Goal: Task Accomplishment & Management: Manage account settings

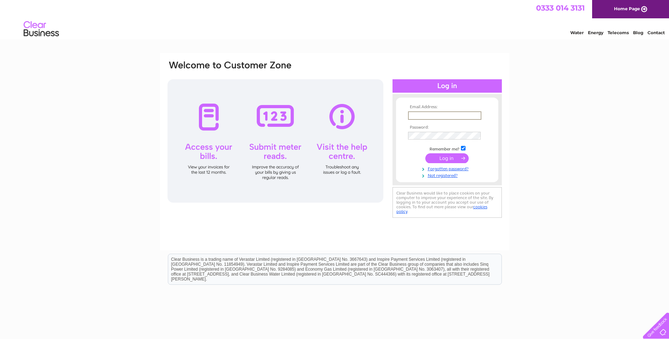
click at [419, 115] on input "text" at bounding box center [444, 116] width 73 height 8
type input "david@ssdltd.uk"
drag, startPoint x: 451, startPoint y: 115, endPoint x: 390, endPoint y: 116, distance: 61.0
click at [390, 116] on div "Email Address: david@ssdltd.uk Password:" at bounding box center [335, 140] width 336 height 160
click at [413, 114] on input "text" at bounding box center [444, 116] width 73 height 8
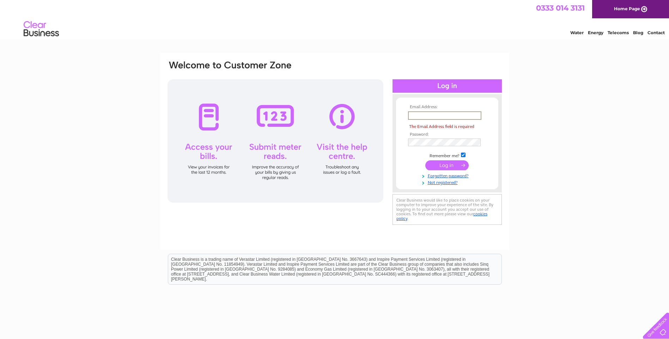
type input "ssd_ltd@btconnect.com"
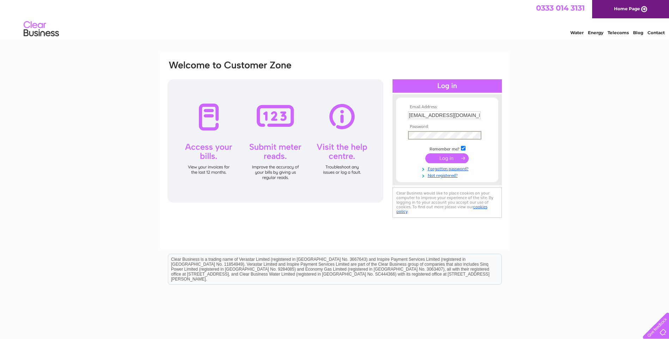
click at [440, 157] on input "submit" at bounding box center [447, 158] width 43 height 10
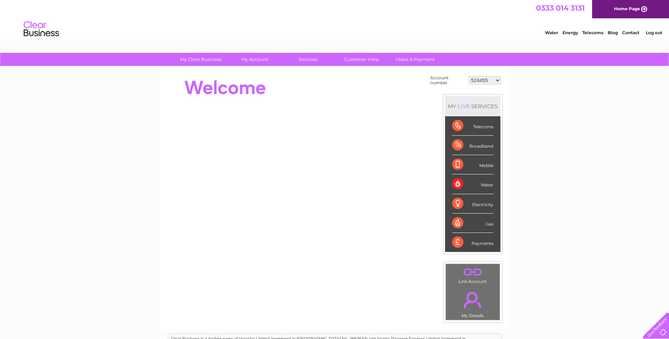
click at [459, 124] on div "Telecoms" at bounding box center [472, 125] width 41 height 19
click at [484, 126] on div "Telecoms" at bounding box center [472, 125] width 41 height 19
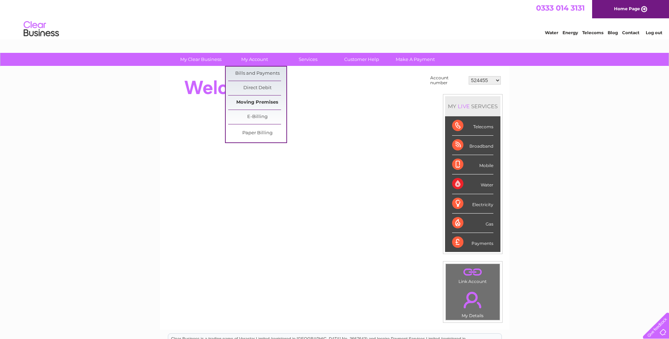
click at [254, 101] on link "Moving Premises" at bounding box center [257, 103] width 58 height 14
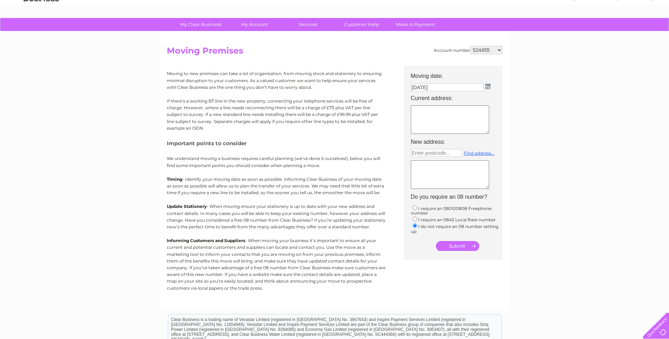
scroll to position [35, 0]
click at [501, 49] on select "524455 910482 30298729" at bounding box center [487, 50] width 32 height 8
click at [471, 46] on select "524455 910482 30298729" at bounding box center [487, 50] width 32 height 8
click at [499, 48] on select "524455 910482 30298729" at bounding box center [487, 50] width 32 height 8
select select "30298729"
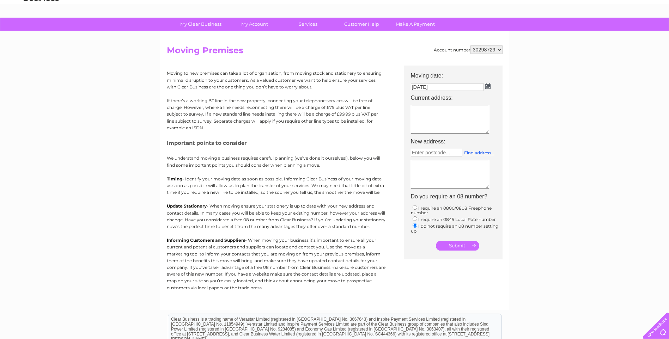
click at [471, 46] on select "524455 910482 30298729" at bounding box center [487, 50] width 32 height 8
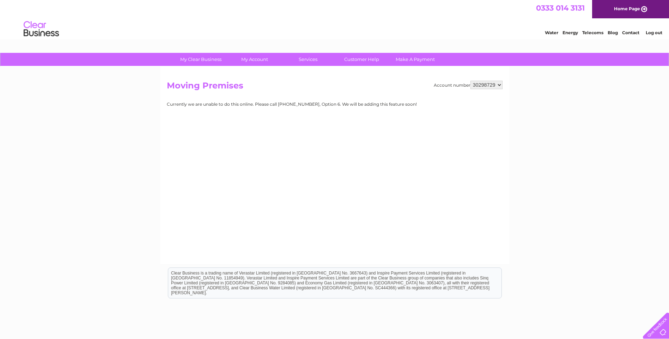
click at [500, 85] on select "524455 910482 30298729" at bounding box center [487, 85] width 32 height 8
select select "910482"
click at [471, 81] on select "524455 910482 30298729" at bounding box center [487, 85] width 32 height 8
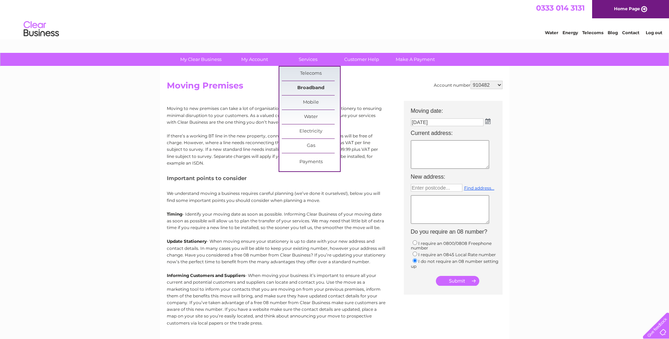
click at [311, 85] on link "Broadband" at bounding box center [311, 88] width 58 height 14
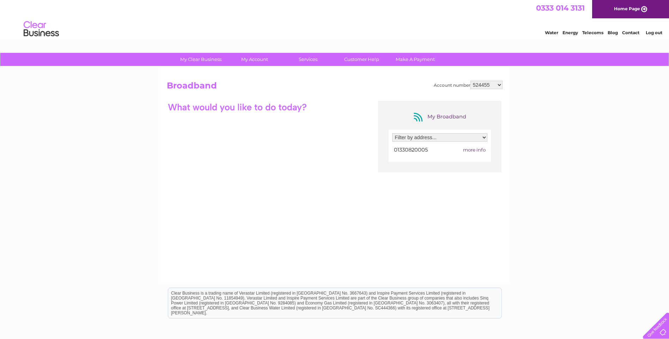
click at [287, 108] on div at bounding box center [237, 107] width 141 height 12
click at [226, 145] on div "My Broadband Filter by address... [STREET_ADDRESS][PERSON_NAME] 01330820005 mor…" at bounding box center [335, 170] width 336 height 138
click at [470, 150] on span "more info" at bounding box center [474, 150] width 23 height 6
click at [197, 104] on div at bounding box center [237, 107] width 141 height 12
click at [193, 83] on h2 "Broadband" at bounding box center [335, 87] width 336 height 13
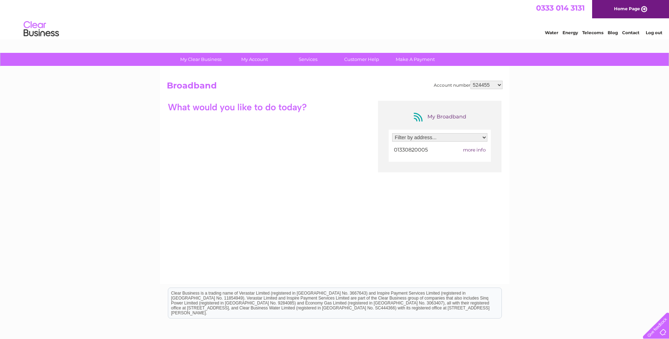
click at [198, 141] on div "My Broadband Filter by address... 4 Scott Skinner Square, Banchory, Kincardines…" at bounding box center [335, 170] width 336 height 138
click at [484, 136] on select "Filter by address... 4 Scott Skinner Square, Banchory, Kincardineshire, AB31 5SE" at bounding box center [439, 137] width 95 height 8
select select "1152514"
click at [392, 133] on select "Filter by address... 4 Scott Skinner Square, Banchory, Kincardineshire, AB31 5SE" at bounding box center [439, 137] width 95 height 8
click at [472, 150] on span "more info" at bounding box center [474, 150] width 23 height 6
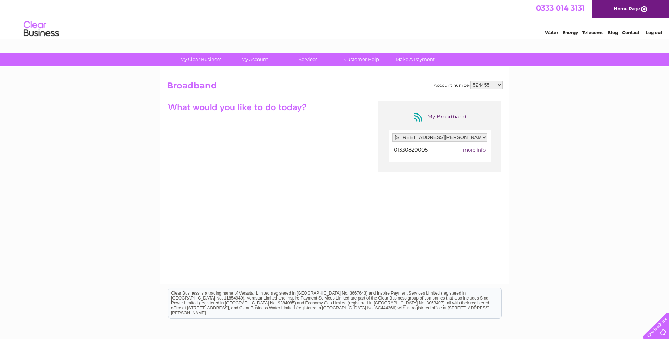
click at [286, 107] on div at bounding box center [237, 107] width 141 height 12
click at [236, 162] on div "My Broadband Filter by address... 4 Scott Skinner Square, Banchory, Kincardines…" at bounding box center [335, 170] width 336 height 138
click at [316, 108] on div at bounding box center [267, 107] width 201 height 12
click at [200, 86] on h2 "Broadband" at bounding box center [335, 87] width 336 height 13
click at [436, 117] on div "My Broadband" at bounding box center [440, 117] width 56 height 11
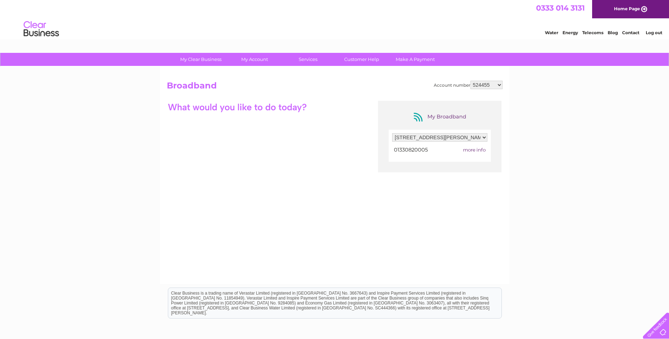
click at [418, 118] on div "My Broadband" at bounding box center [440, 117] width 56 height 11
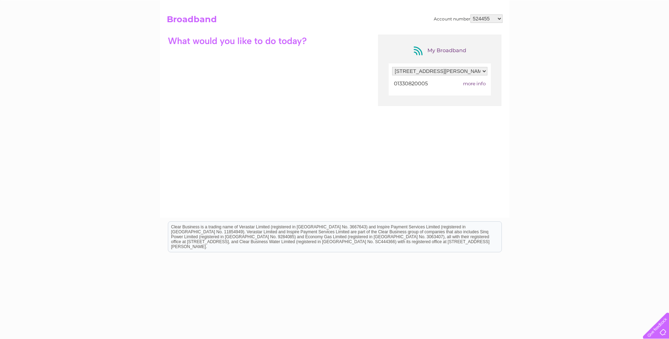
scroll to position [71, 0]
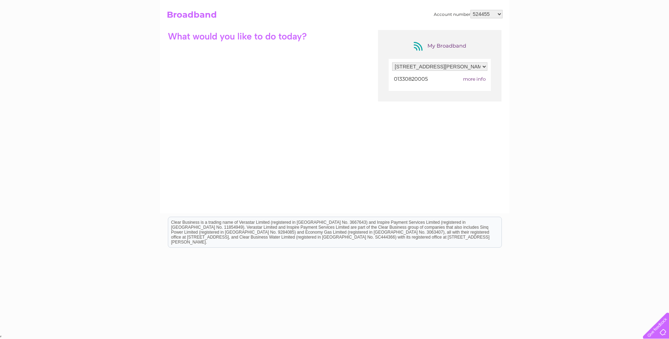
click at [310, 259] on html "Clear Business is a trading name of Verastar Limited (registered in [GEOGRAPHIC…" at bounding box center [334, 235] width 669 height 45
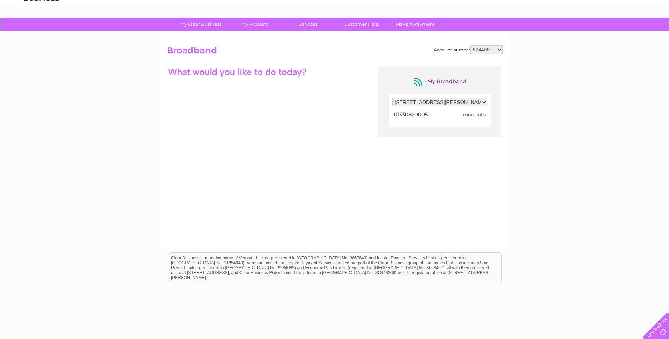
scroll to position [0, 0]
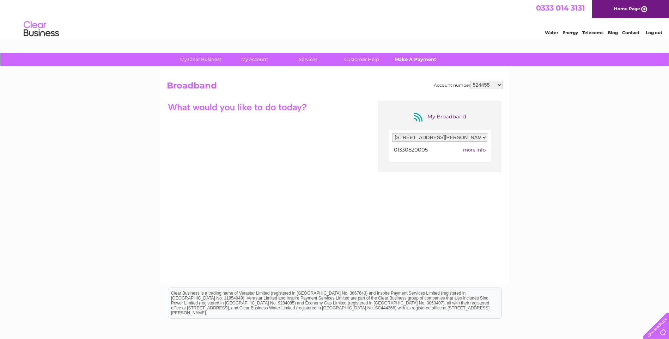
click at [413, 58] on link "Make A Payment" at bounding box center [415, 59] width 58 height 13
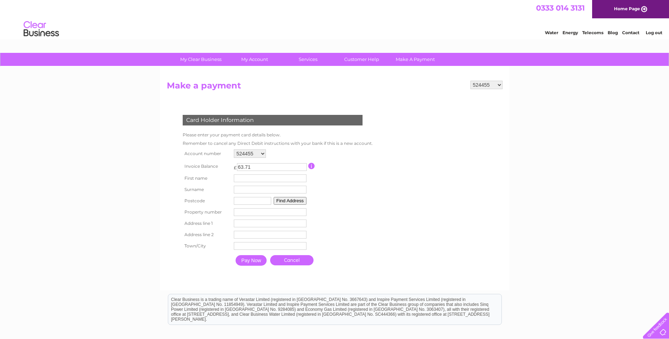
click at [562, 7] on span "0333 014 3131" at bounding box center [560, 8] width 49 height 9
click at [632, 33] on link "Contact" at bounding box center [630, 32] width 17 height 5
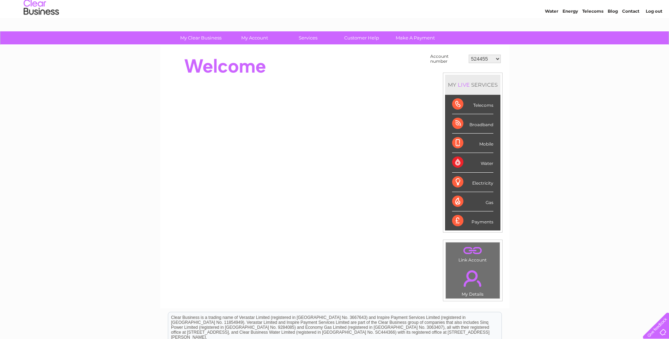
scroll to position [11, 0]
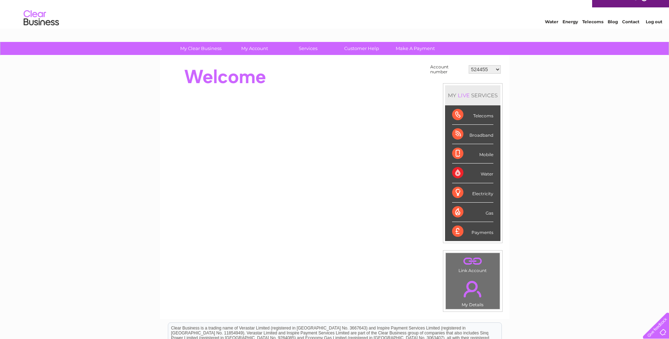
click at [457, 117] on div "Telecoms" at bounding box center [472, 115] width 41 height 19
click at [460, 136] on div "Broadband" at bounding box center [472, 134] width 41 height 19
click at [457, 174] on div "Water" at bounding box center [472, 173] width 41 height 19
click at [489, 174] on div "Water" at bounding box center [472, 173] width 41 height 19
click at [498, 67] on select "524455 910482 30298729" at bounding box center [485, 69] width 32 height 8
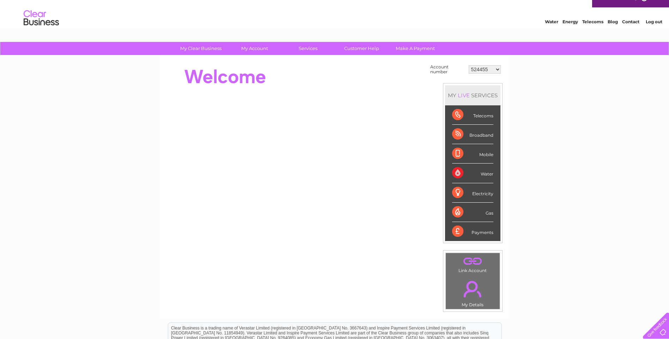
select select "30298729"
click at [469, 65] on select "524455 910482 30298729" at bounding box center [485, 69] width 32 height 8
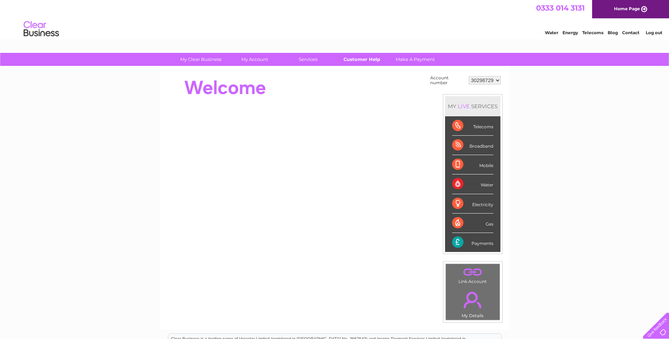
click at [358, 60] on link "Customer Help" at bounding box center [362, 59] width 58 height 13
